Goal: Task Accomplishment & Management: Manage account settings

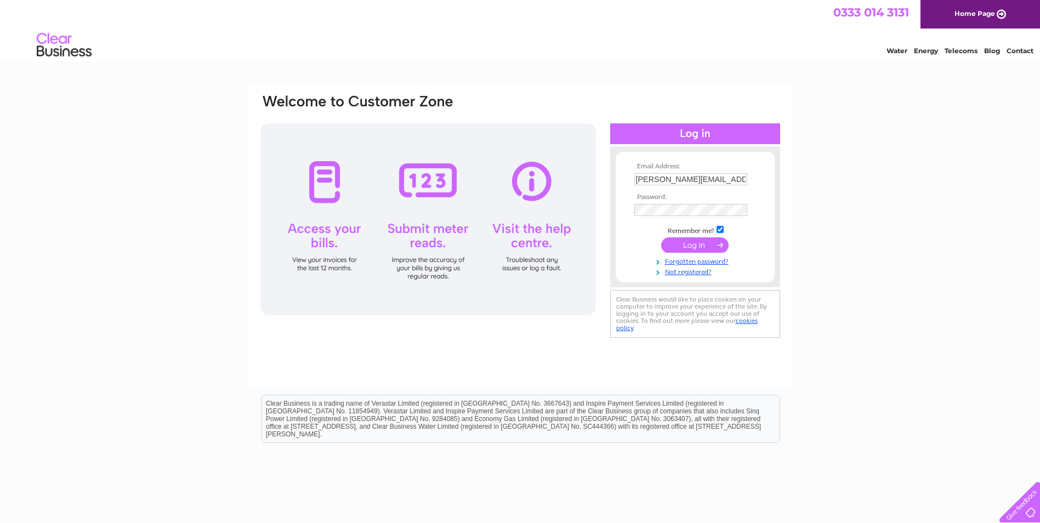
click at [735, 182] on input "[PERSON_NAME][EMAIL_ADDRESS][PERSON_NAME][DOMAIN_NAME]" at bounding box center [690, 179] width 113 height 12
type input "[PERSON_NAME][EMAIL_ADDRESS][PERSON_NAME][DOMAIN_NAME]"
click at [714, 244] on input "submit" at bounding box center [694, 244] width 67 height 15
click at [693, 180] on input "[PERSON_NAME][EMAIL_ADDRESS][PERSON_NAME][DOMAIN_NAME]" at bounding box center [690, 179] width 113 height 12
